Goal: Navigation & Orientation: Find specific page/section

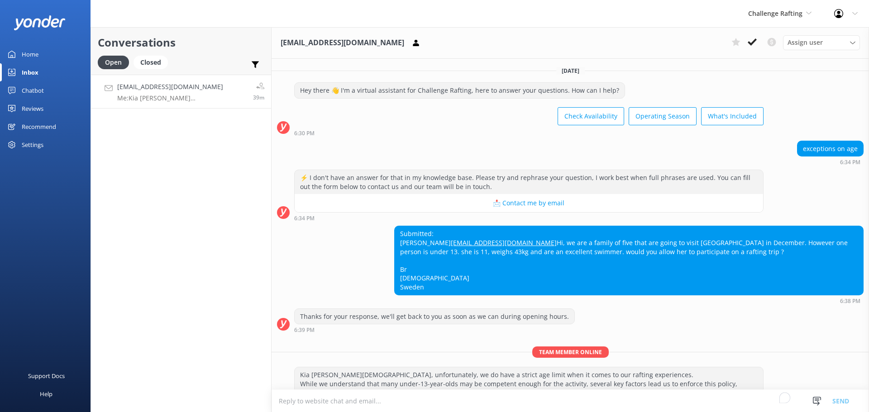
scroll to position [71, 0]
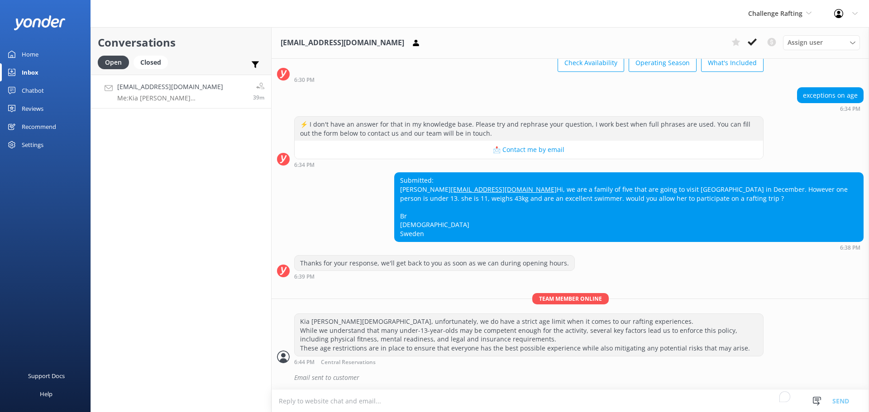
drag, startPoint x: 279, startPoint y: 258, endPoint x: 282, endPoint y: 202, distance: 55.7
click at [279, 257] on div "Thanks for your response, we'll get back to you as soon as we can during openin…" at bounding box center [570, 267] width 597 height 25
click at [759, 39] on button at bounding box center [752, 42] width 16 height 14
click at [767, 20] on div "Challenge Rafting Milford Sound Scenic Flights The Helicopter Line Glacier Heli…" at bounding box center [780, 13] width 86 height 27
click at [0, 0] on link "Milford Sound Scenic Flights" at bounding box center [0, 0] width 0 height 0
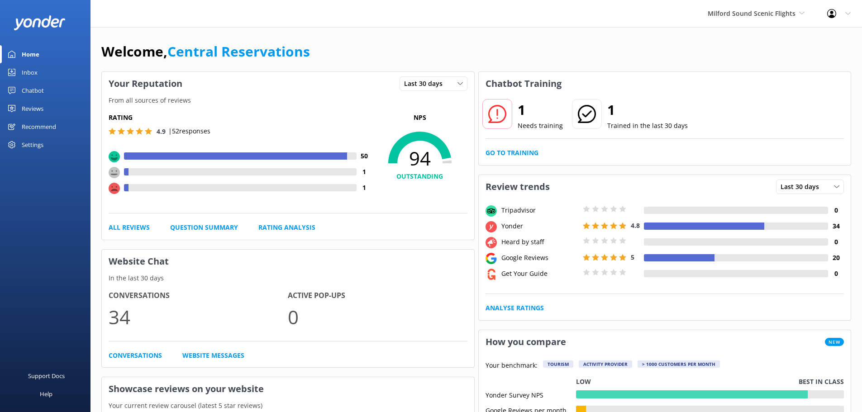
click at [33, 72] on div "Inbox" at bounding box center [30, 72] width 16 height 18
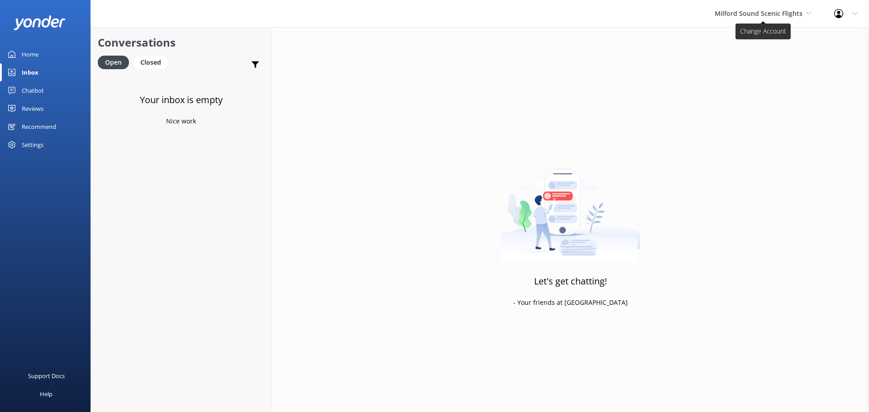
click at [802, 14] on span "Milford Sound Scenic Flights" at bounding box center [759, 13] width 88 height 9
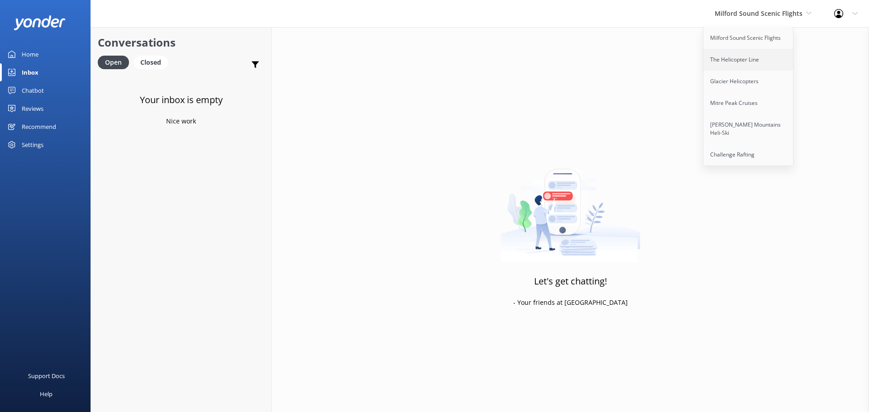
click at [780, 67] on link "The Helicopter Line" at bounding box center [748, 60] width 91 height 22
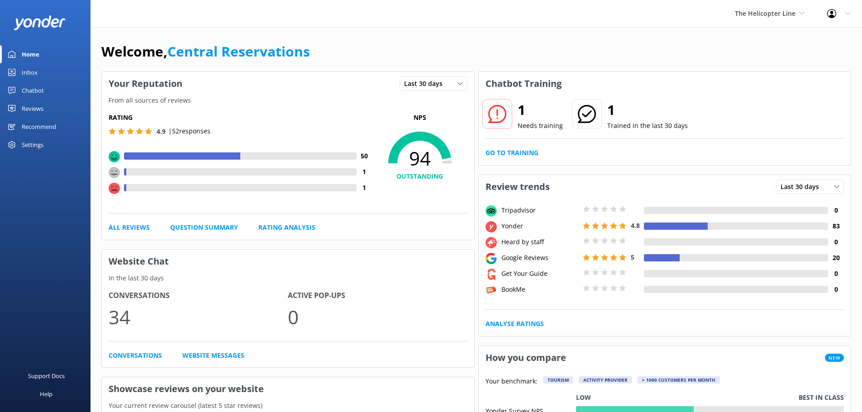
click at [41, 78] on link "Inbox" at bounding box center [45, 72] width 91 height 18
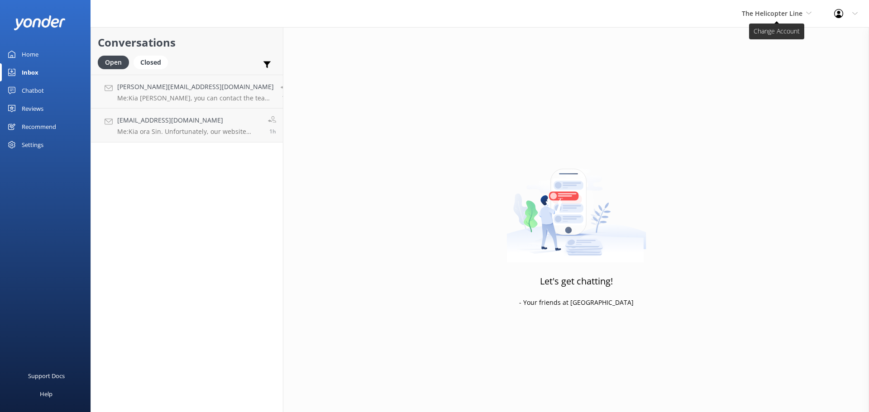
click at [788, 19] on span "The Helicopter Line" at bounding box center [777, 14] width 70 height 10
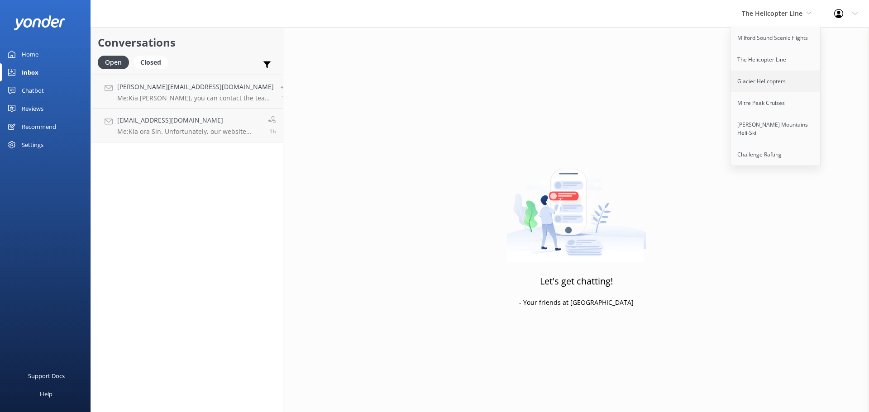
click at [779, 91] on link "Glacier Helicopters" at bounding box center [776, 82] width 91 height 22
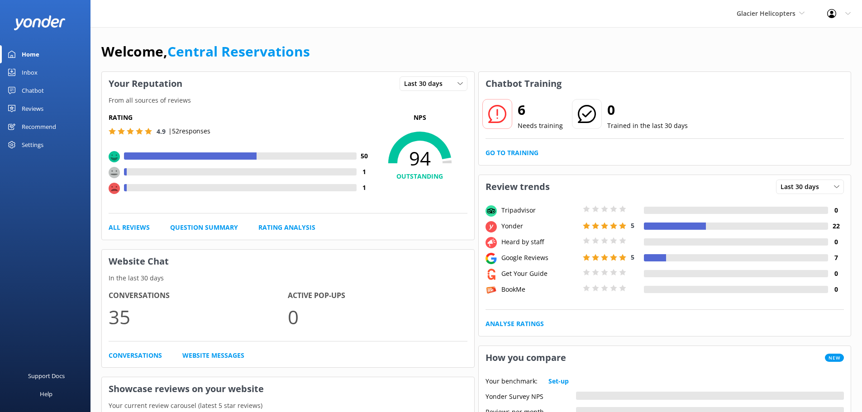
click at [29, 75] on div "Inbox" at bounding box center [30, 72] width 16 height 18
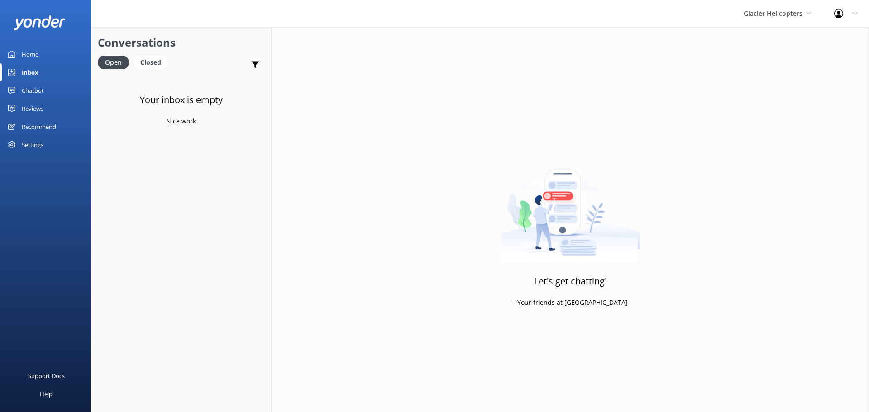
click at [793, 19] on div "Glacier Helicopters Milford Sound Scenic Flights The Helicopter Line Glacier He…" at bounding box center [777, 13] width 91 height 27
click at [786, 111] on link "Mitre Peak Cruises" at bounding box center [777, 103] width 91 height 22
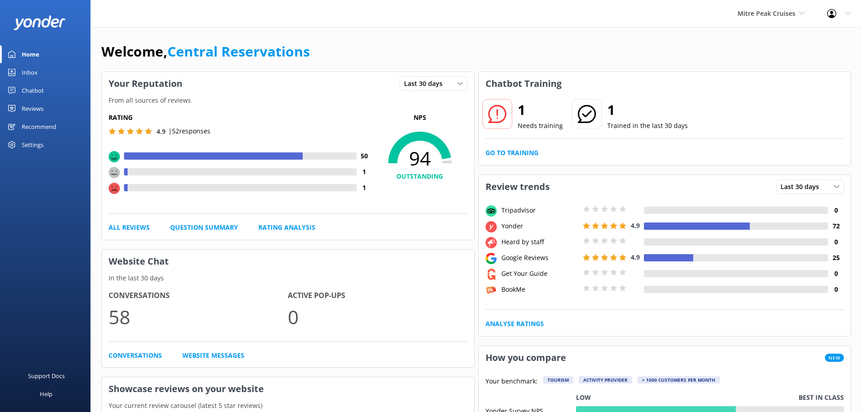
click at [35, 77] on div "Inbox" at bounding box center [30, 72] width 16 height 18
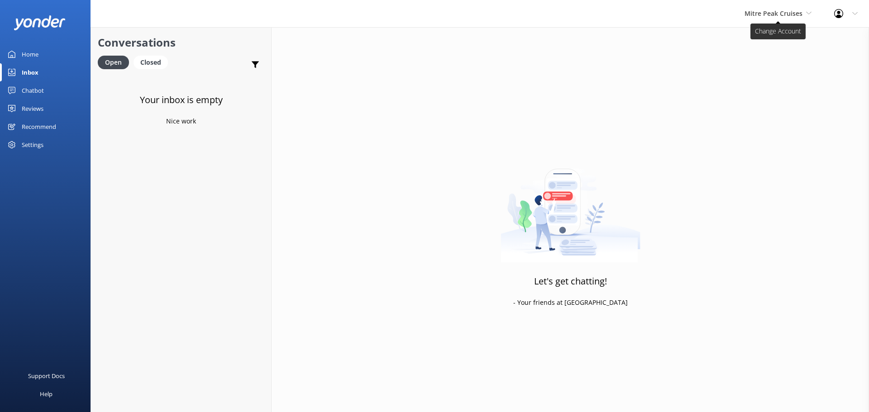
click at [764, 16] on span "Mitre Peak Cruises" at bounding box center [774, 13] width 58 height 9
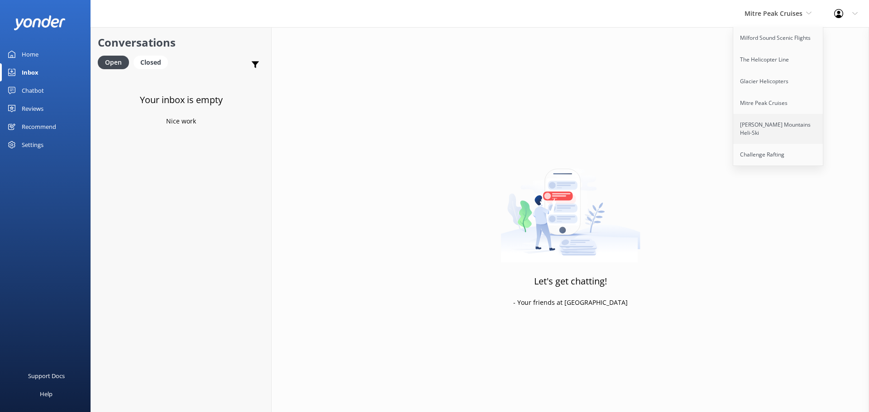
click at [751, 121] on link "[PERSON_NAME] Mountains Heli-Ski" at bounding box center [778, 129] width 91 height 30
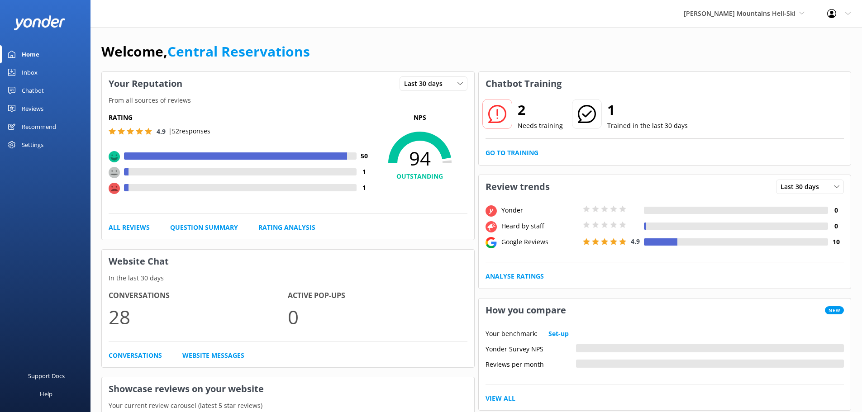
click at [33, 74] on div "Inbox" at bounding box center [30, 72] width 16 height 18
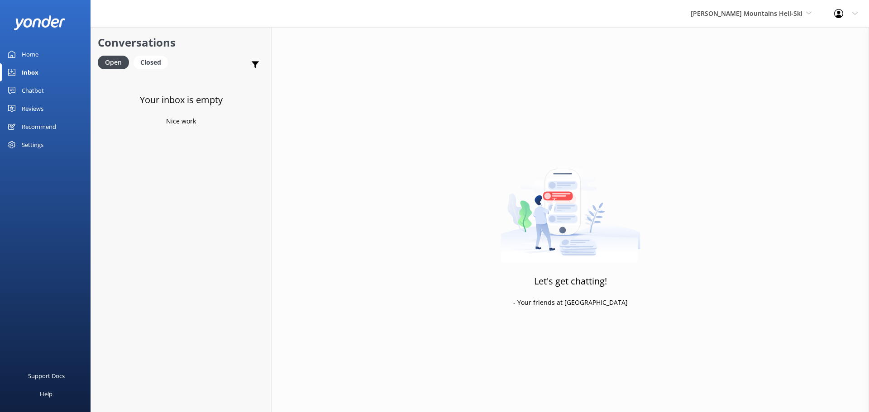
click at [748, 26] on div "[PERSON_NAME] Mountains Heli-Ski Milford Sound Scenic Flights The Helicopter Li…" at bounding box center [750, 13] width 143 height 27
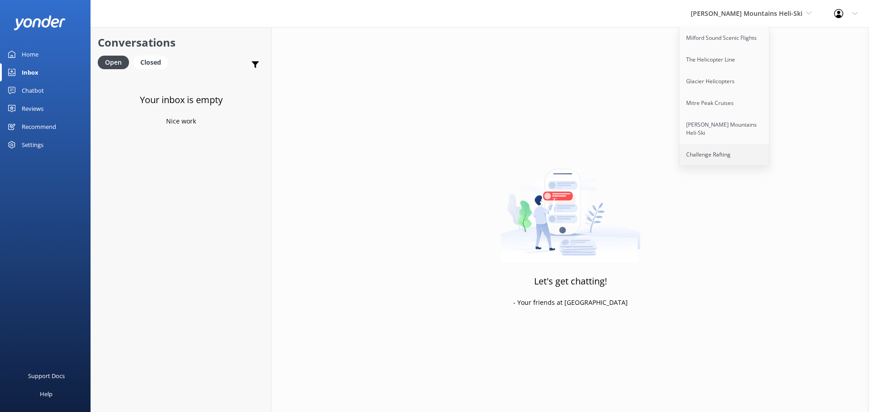
click at [750, 144] on link "Challenge Rafting" at bounding box center [724, 155] width 91 height 22
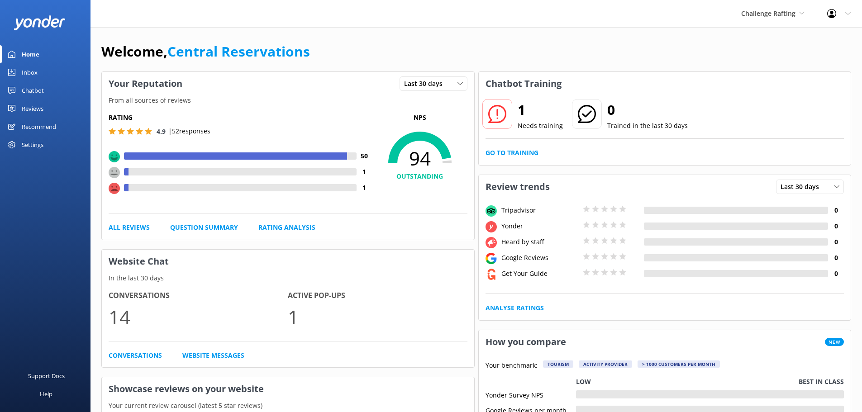
click at [53, 71] on link "Inbox" at bounding box center [45, 72] width 91 height 18
